Goal: Task Accomplishment & Management: Manage account settings

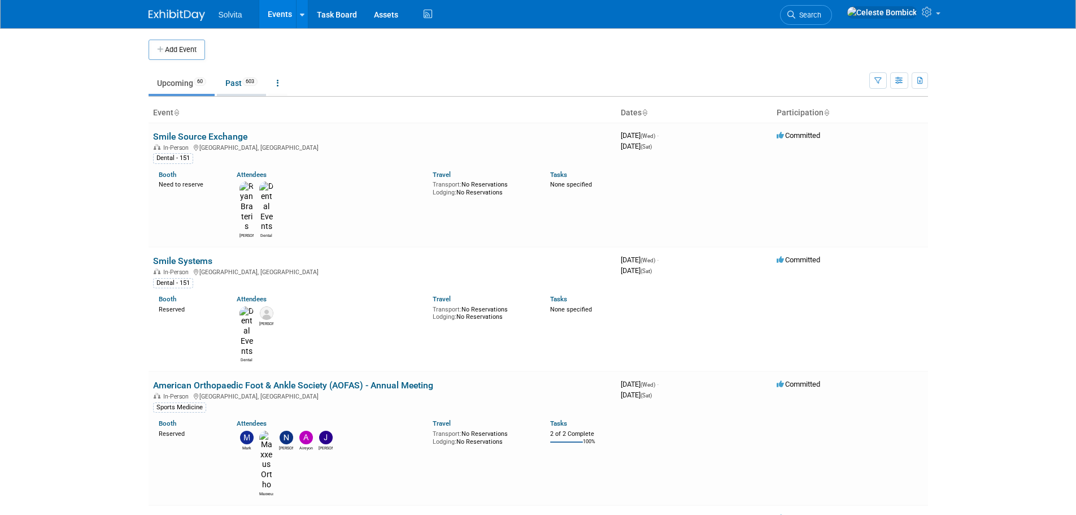
click at [245, 81] on link "Past 603" at bounding box center [241, 82] width 49 height 21
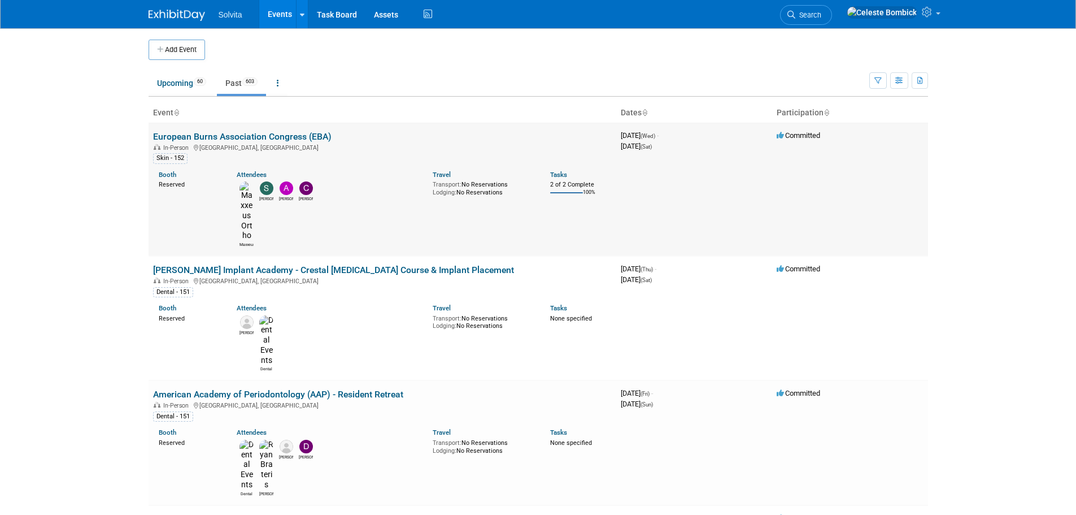
click at [207, 138] on link "European Burns Association Congress (EBA)" at bounding box center [242, 136] width 178 height 11
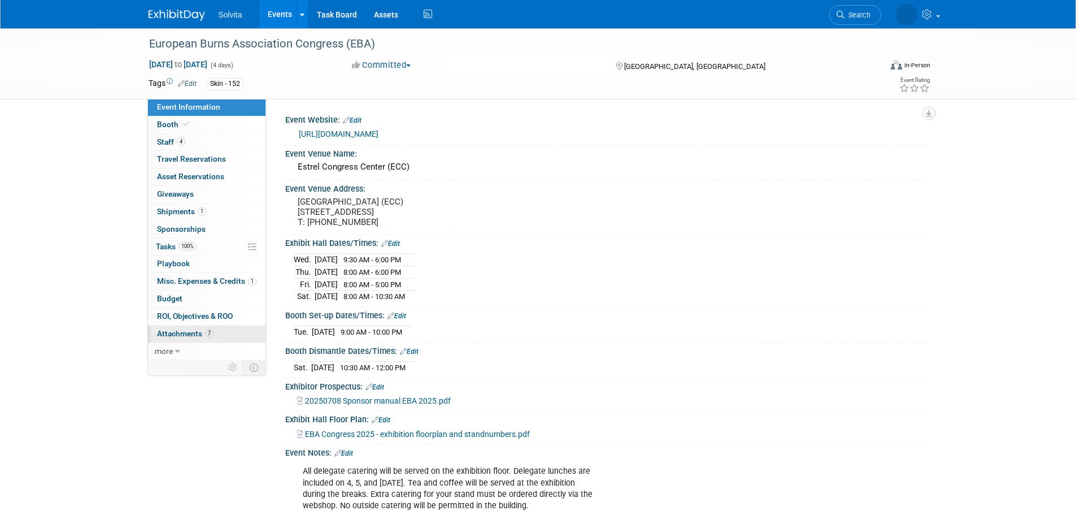
click at [196, 338] on link "7 Attachments 7" at bounding box center [206, 333] width 117 height 17
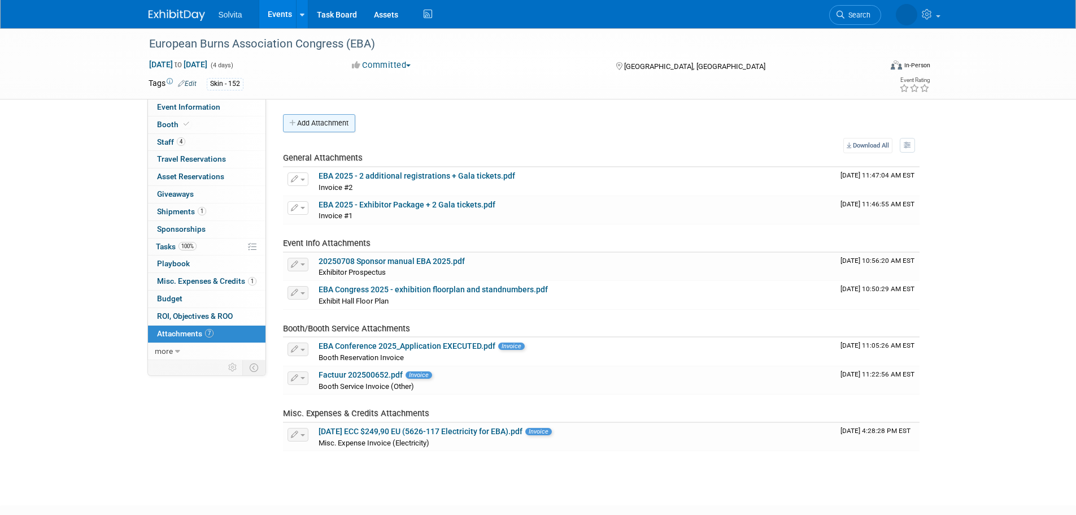
click at [315, 130] on button "Add Attachment" at bounding box center [319, 123] width 72 height 18
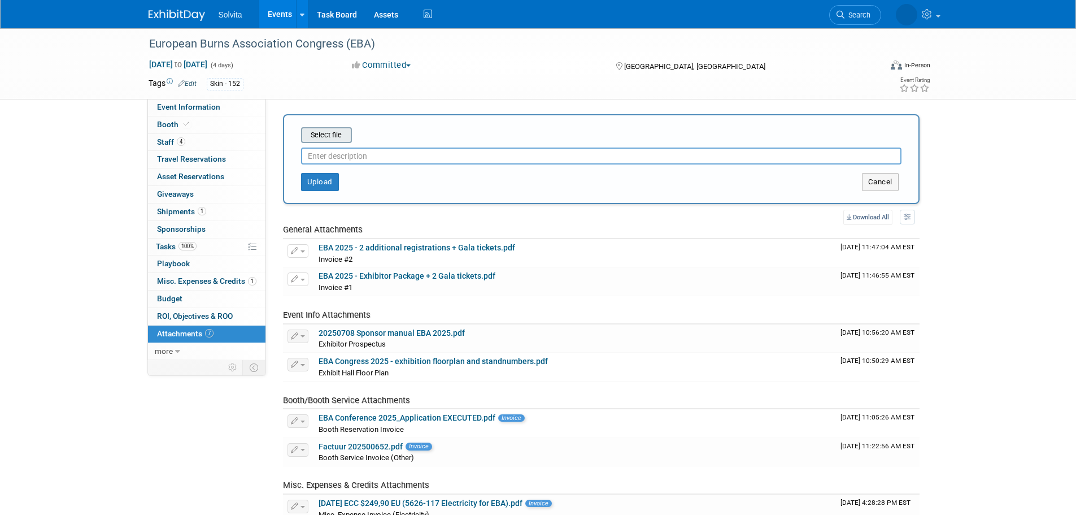
click at [320, 132] on input "file" at bounding box center [283, 135] width 134 height 14
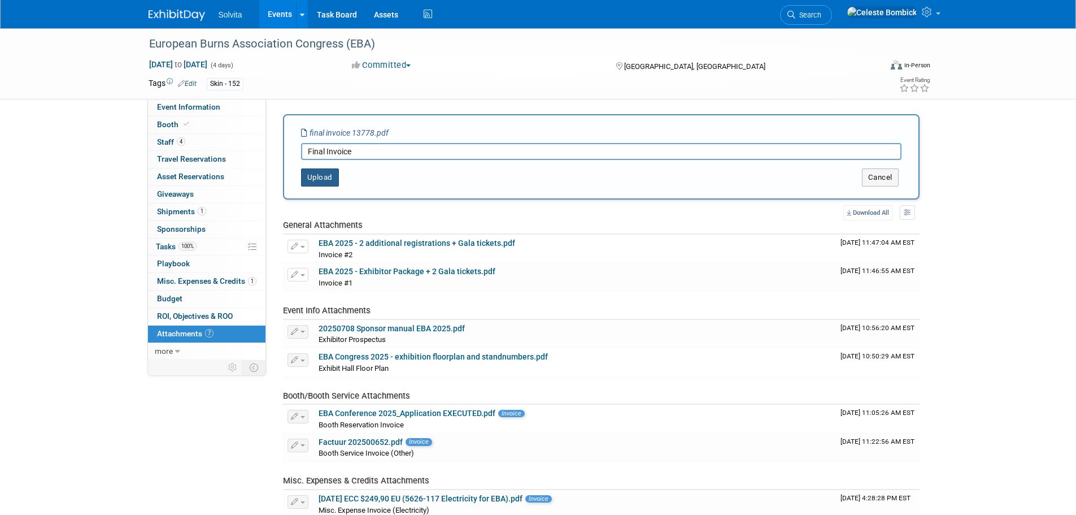
type input "Final Invoice"
click at [328, 171] on button "Upload" at bounding box center [320, 177] width 38 height 18
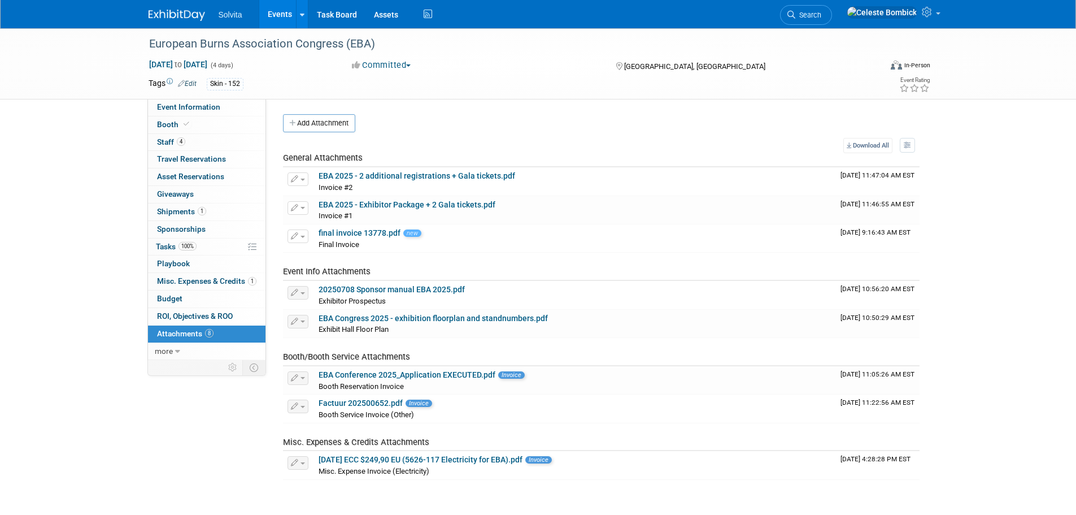
drag, startPoint x: 174, startPoint y: 19, endPoint x: 365, endPoint y: 177, distance: 248.0
click at [174, 19] on img at bounding box center [177, 15] width 56 height 11
